Goal: Check status: Check status

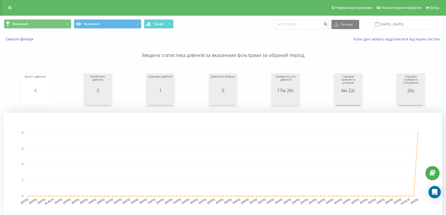
click at [304, 23] on input "0677735005" at bounding box center [301, 24] width 55 height 9
drag, startPoint x: 309, startPoint y: 22, endPoint x: 277, endPoint y: 21, distance: 32.2
click at [278, 21] on div "Основний Основний Графік 0677735005 Експорт .csv .xls .xlsx [DATE] - [DATE]" at bounding box center [223, 24] width 439 height 10
type input "38050 803 4939"
click at [335, 23] on div "38050 803 4939 Експорт .csv .xls .xlsx [DATE] - [DATE]" at bounding box center [354, 24] width 160 height 10
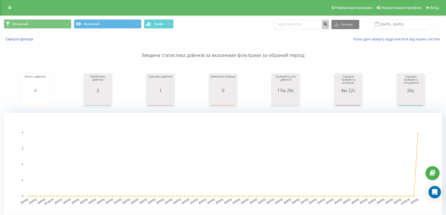
click at [329, 24] on button "submit" at bounding box center [325, 24] width 7 height 9
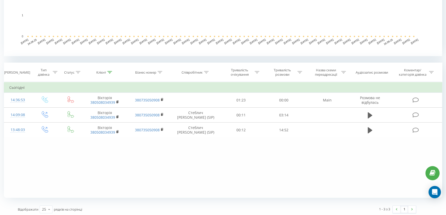
scroll to position [162, 0]
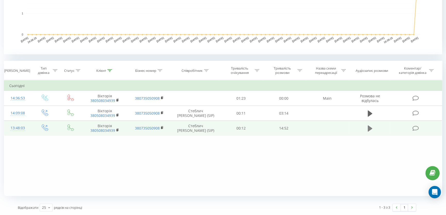
click at [366, 127] on button at bounding box center [370, 129] width 8 height 8
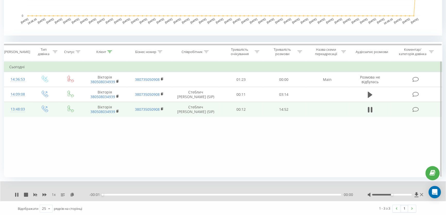
scroll to position [181, 0]
click at [389, 193] on div at bounding box center [392, 194] width 40 height 2
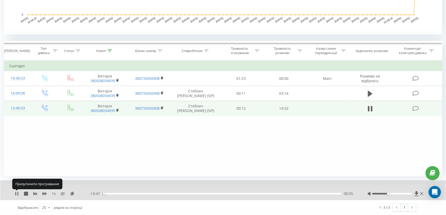
click at [16, 193] on icon at bounding box center [15, 194] width 1 height 4
